Goal: Find contact information: Find contact information

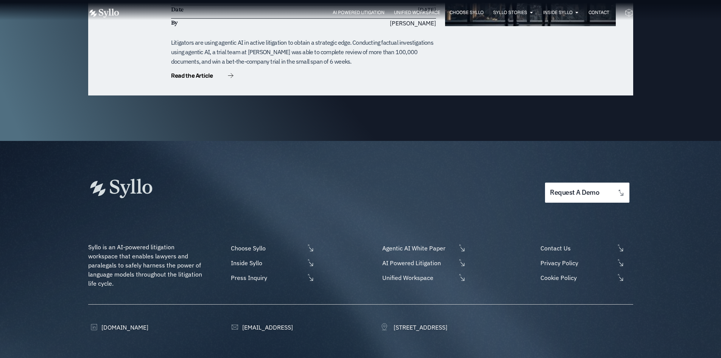
click at [128, 322] on span "[DOMAIN_NAME]" at bounding box center [124, 326] width 49 height 9
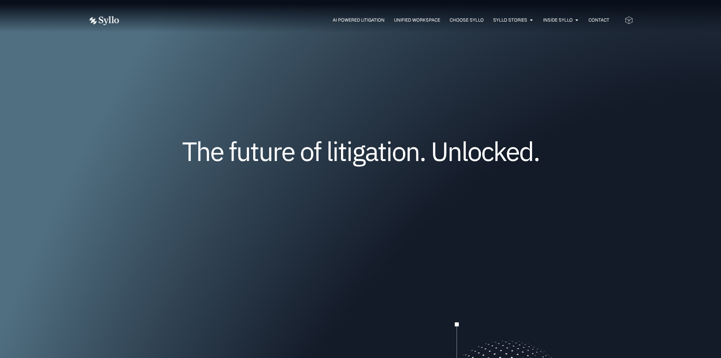
click at [595, 20] on span "Contact" at bounding box center [598, 20] width 21 height 7
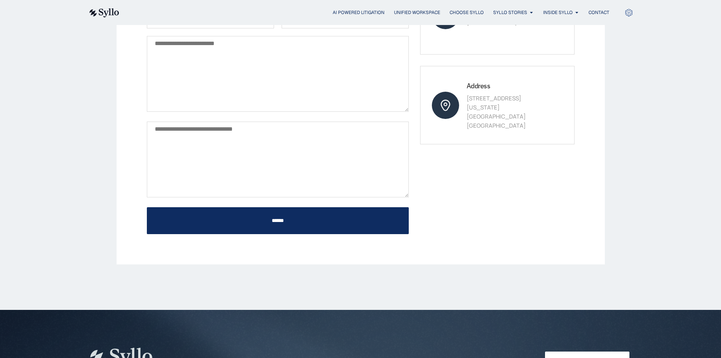
scroll to position [170, 0]
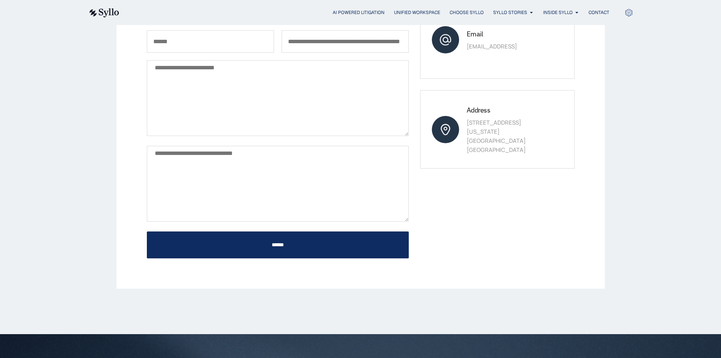
click at [504, 130] on p "845 Third Avenue, 6th Floor New York, NY 10022 United States" at bounding box center [508, 136] width 84 height 36
click at [508, 138] on p "845 Third Avenue, 6th Floor New York, NY 10022 United States" at bounding box center [508, 136] width 84 height 36
click at [495, 159] on div "Address 845 Third Avenue, 6th Floor New York, NY 10022 United States" at bounding box center [497, 129] width 154 height 78
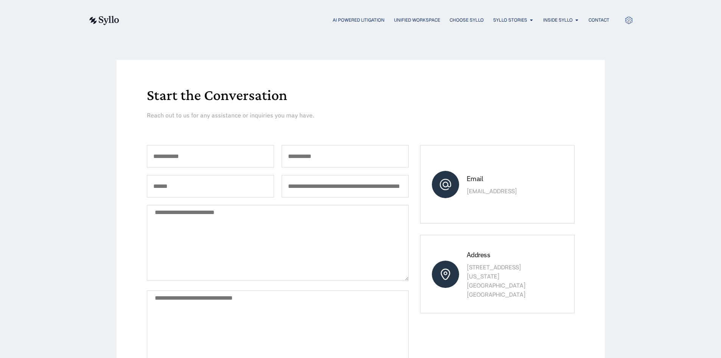
scroll to position [38, 0]
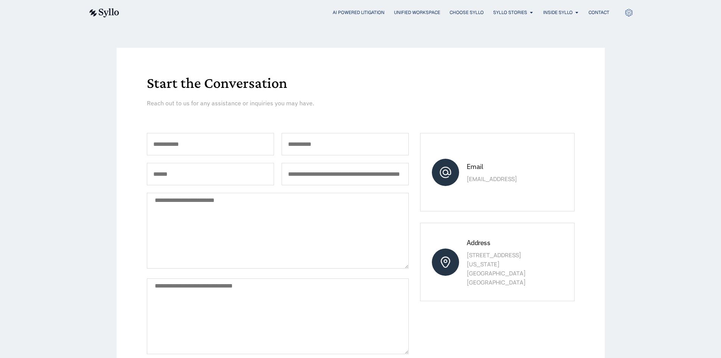
click at [348, 13] on span "AI Powered Litigation" at bounding box center [359, 12] width 52 height 7
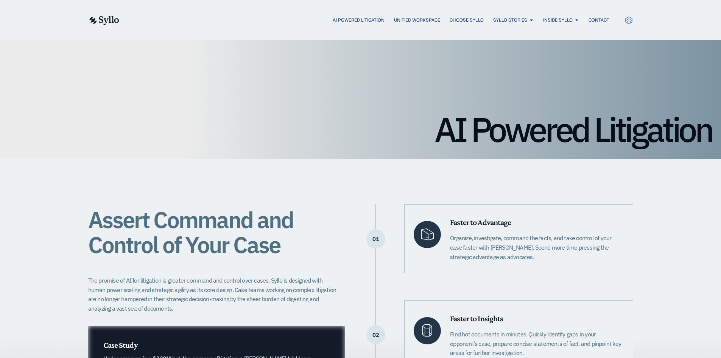
click at [366, 23] on div "AI Powered Litigation" at bounding box center [359, 20] width 52 height 7
click at [364, 20] on span "AI Powered Litigation" at bounding box center [359, 20] width 52 height 7
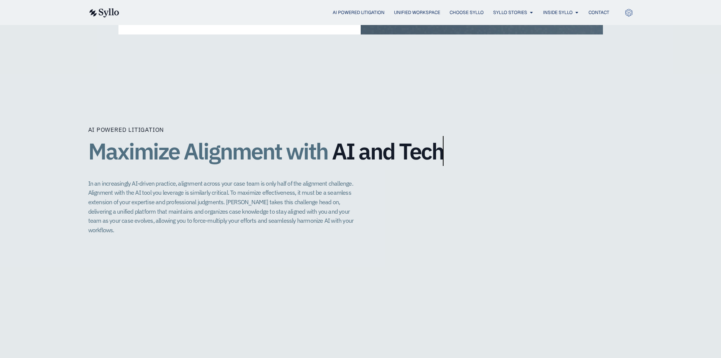
scroll to position [1476, 0]
